Goal: Task Accomplishment & Management: Use online tool/utility

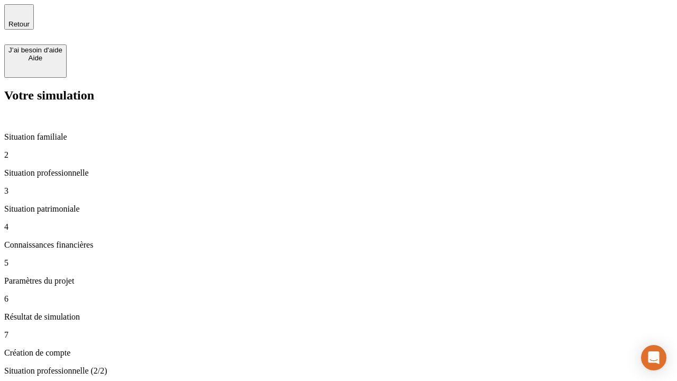
type input "30 000"
type input "40 000"
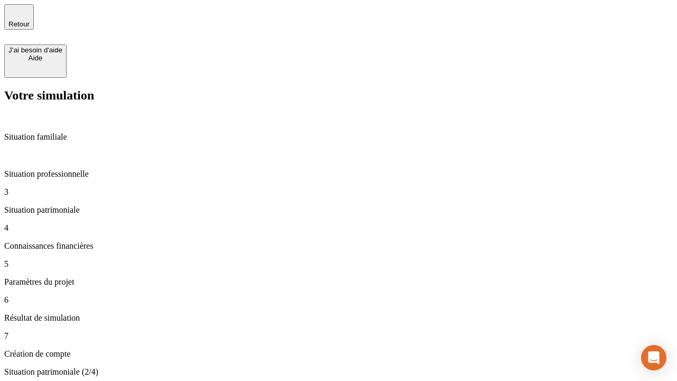
type input "1 100"
type input "20"
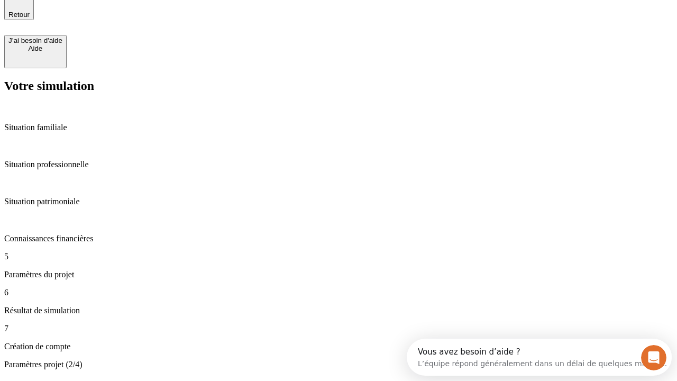
type input "40"
type input "62"
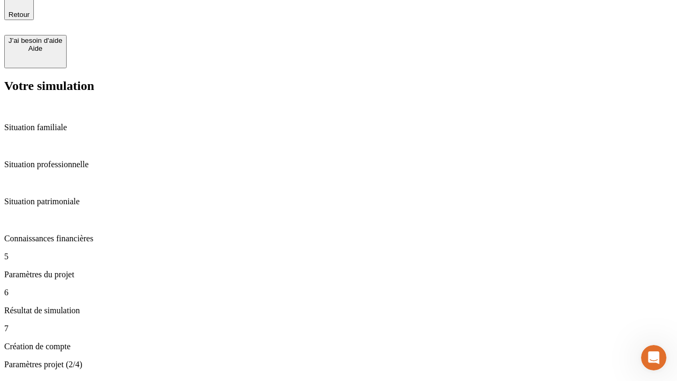
type input "50 000"
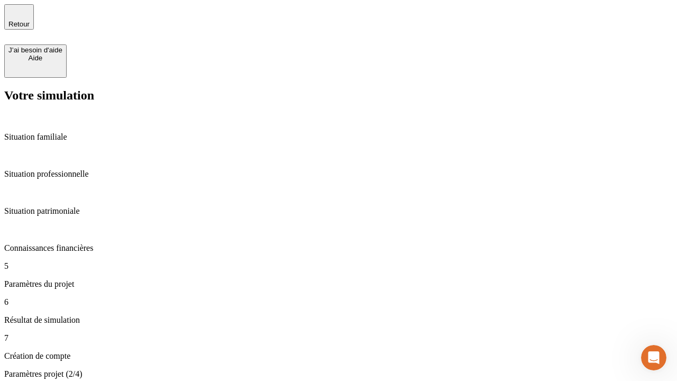
type input "640"
